Goal: Transaction & Acquisition: Purchase product/service

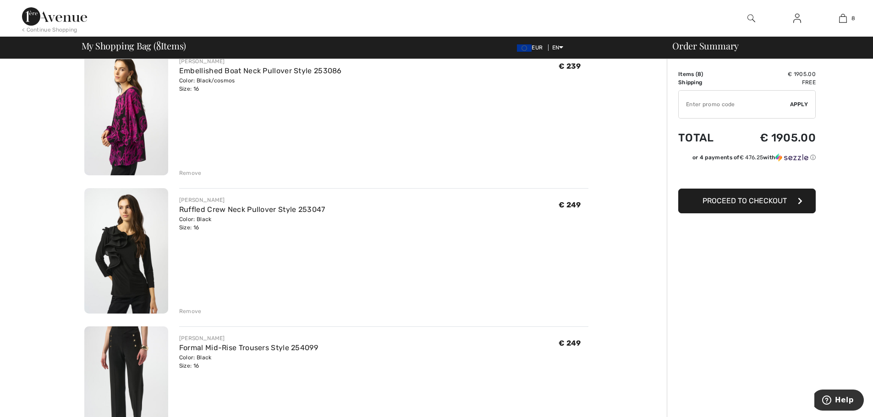
scroll to position [550, 0]
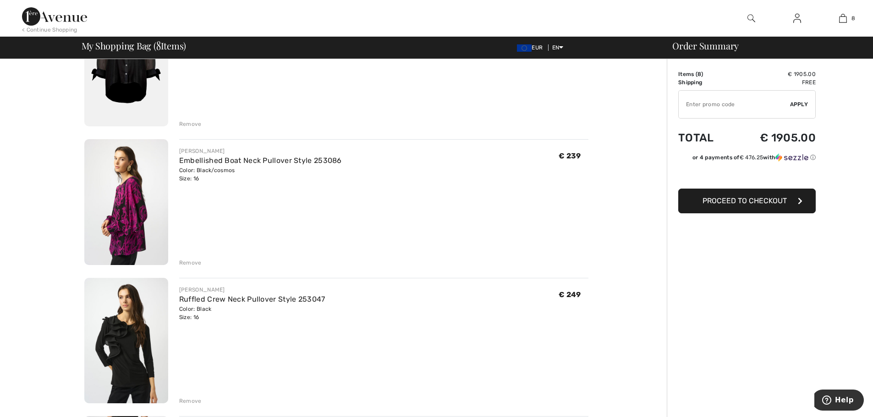
click at [125, 229] on img at bounding box center [126, 202] width 84 height 126
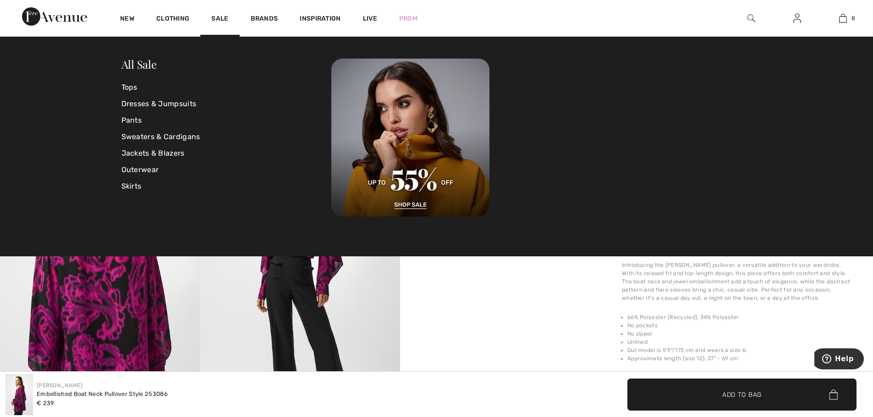
scroll to position [440, 0]
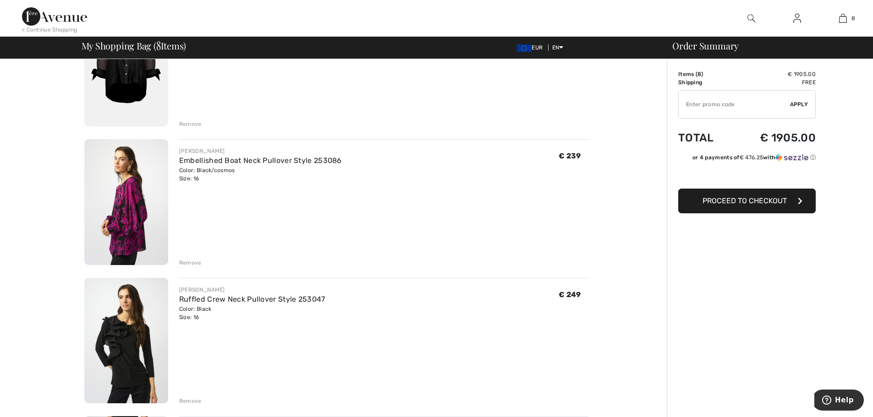
click at [148, 73] on img at bounding box center [126, 63] width 84 height 126
click at [149, 305] on img at bounding box center [126, 341] width 84 height 126
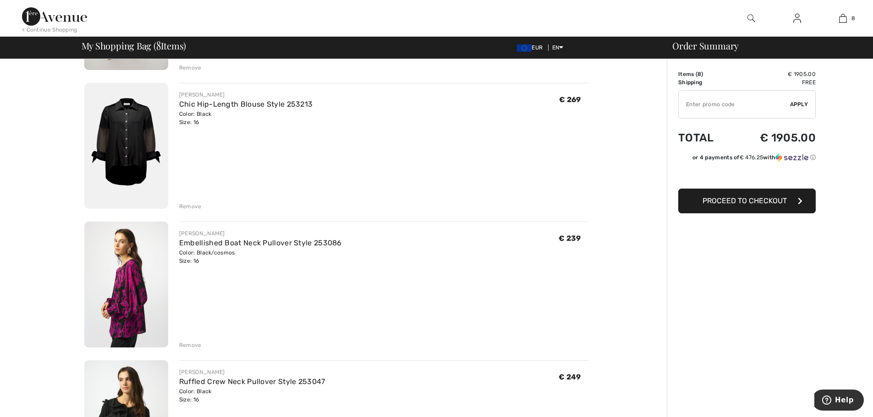
scroll to position [464, 0]
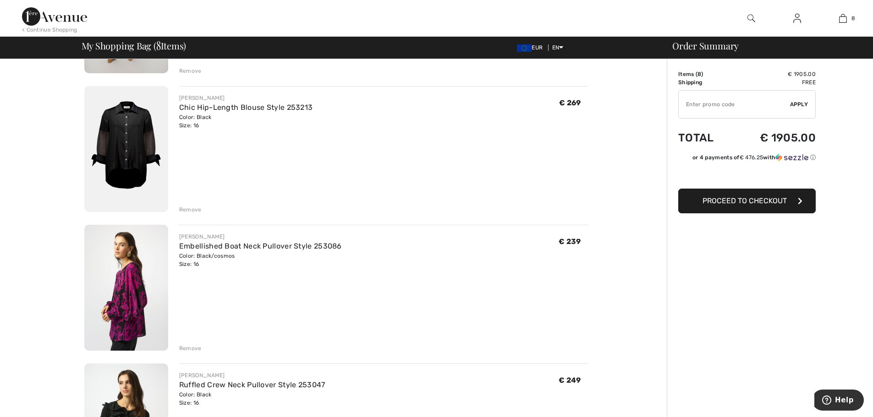
click at [182, 209] on div "Remove" at bounding box center [190, 210] width 22 height 8
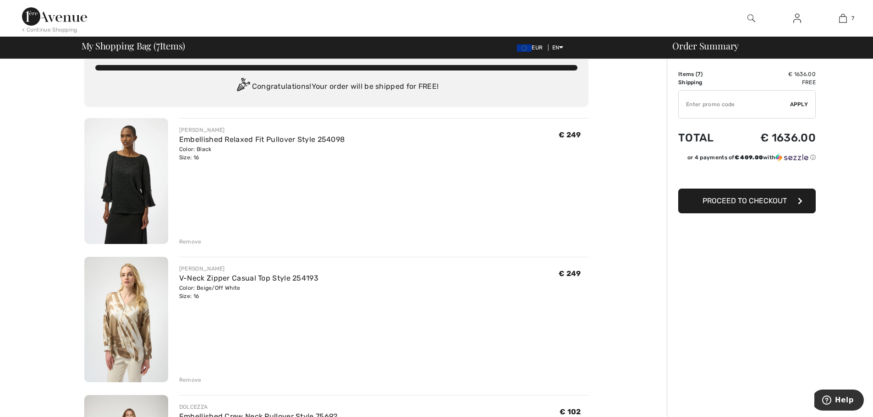
scroll to position [0, 0]
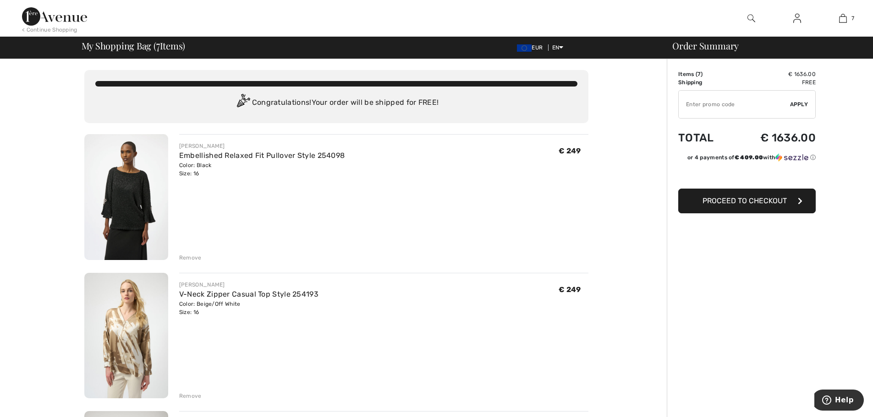
click at [144, 192] on img at bounding box center [126, 197] width 84 height 126
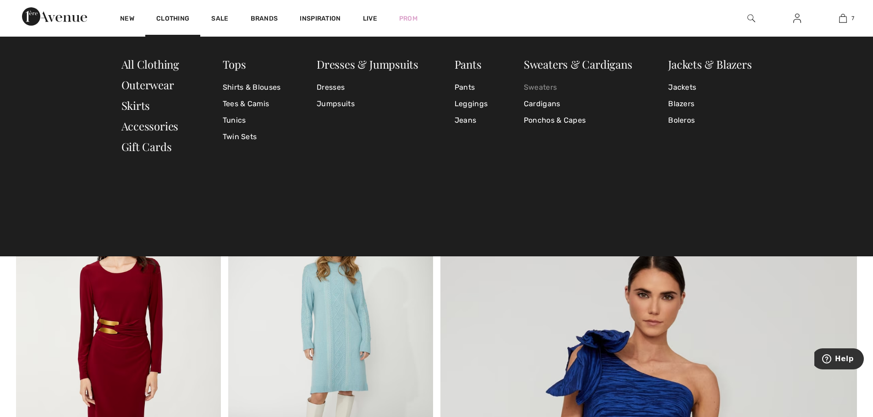
click at [545, 91] on link "Sweaters" at bounding box center [578, 87] width 109 height 16
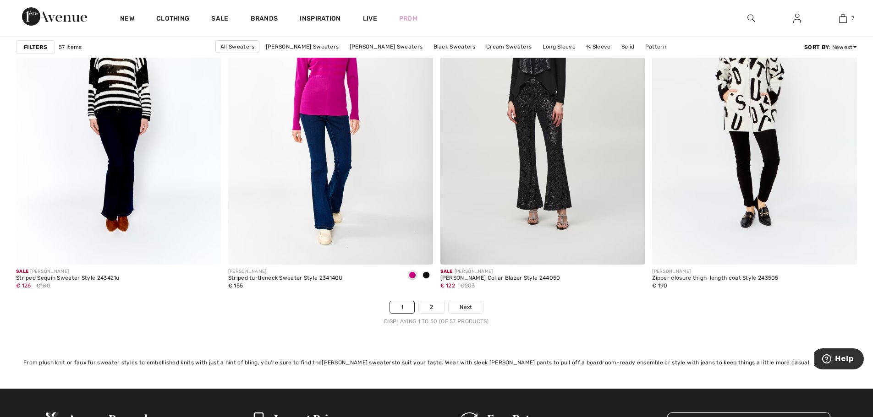
scroll to position [5206, 0]
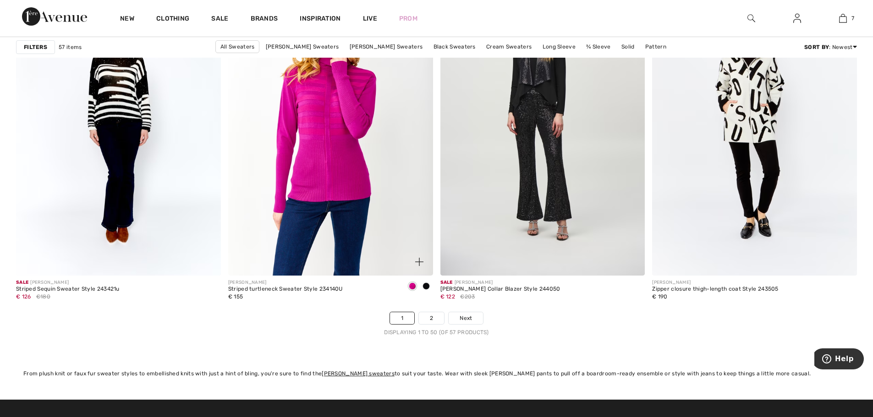
click at [339, 215] on img at bounding box center [330, 122] width 205 height 307
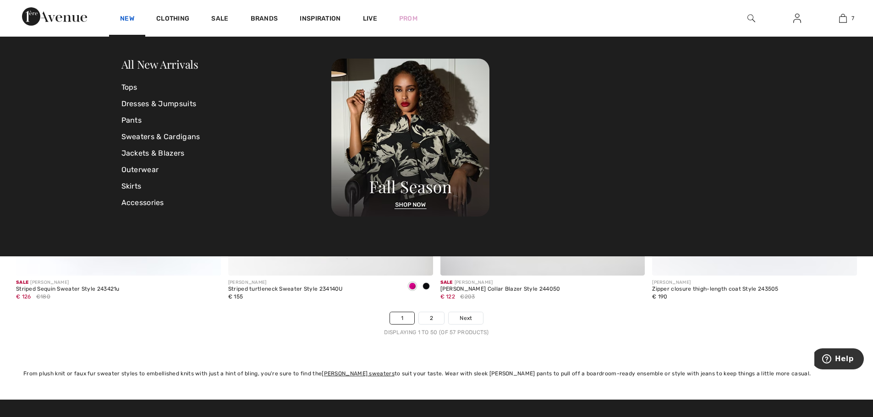
click at [131, 16] on link "New" at bounding box center [127, 20] width 14 height 10
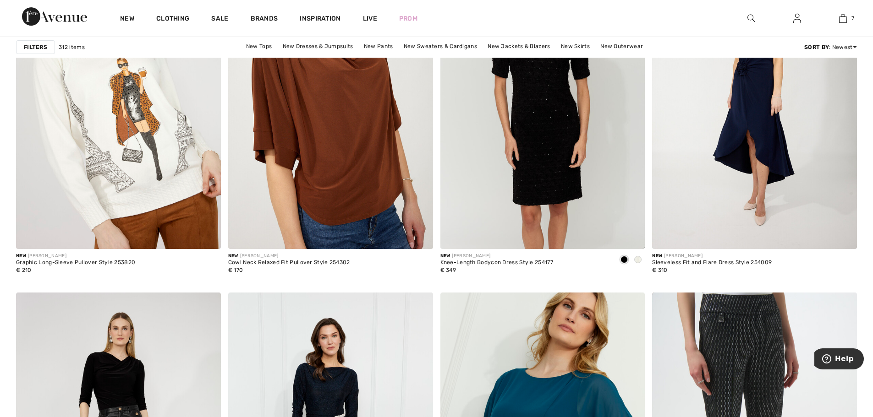
scroll to position [4913, 0]
